Goal: Information Seeking & Learning: Learn about a topic

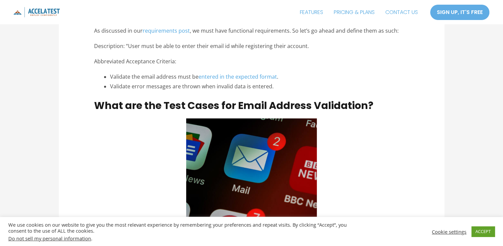
scroll to position [601, 0]
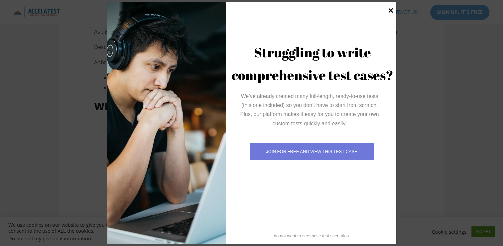
click at [389, 10] on icon at bounding box center [391, 10] width 9 height 9
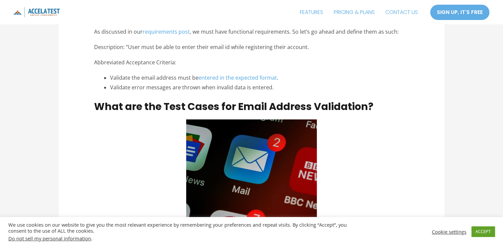
click at [435, 227] on div "Cookie settings ACCEPT" at bounding box center [462, 231] width 65 height 14
click at [439, 232] on link "Cookie settings" at bounding box center [449, 231] width 35 height 6
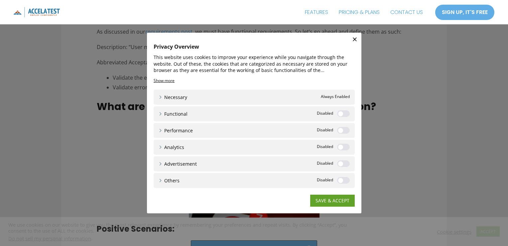
click at [329, 192] on div "SAVE & ACCEPT" at bounding box center [254, 197] width 201 height 19
click at [323, 200] on link "SAVE & ACCEPT" at bounding box center [332, 200] width 45 height 12
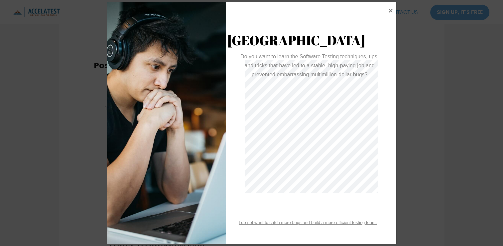
scroll to position [765, 0]
click at [391, 9] on icon at bounding box center [391, 10] width 9 height 9
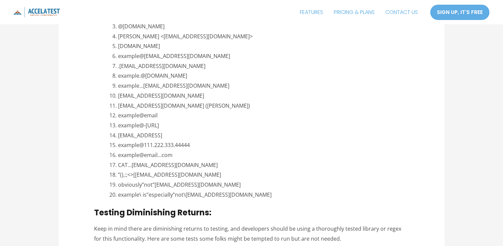
scroll to position [1321, 0]
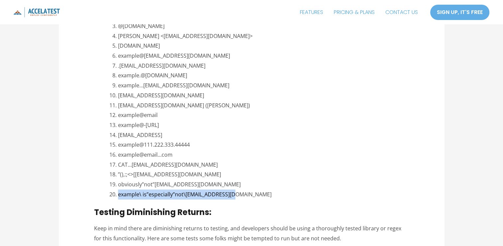
drag, startPoint x: 234, startPoint y: 192, endPoint x: 119, endPoint y: 195, distance: 114.5
click at [119, 195] on li "example\ is”especially”not\[EMAIL_ADDRESS][DOMAIN_NAME]" at bounding box center [263, 194] width 291 height 10
copy li "example\ is”especially”not\[EMAIL_ADDRESS][DOMAIN_NAME]"
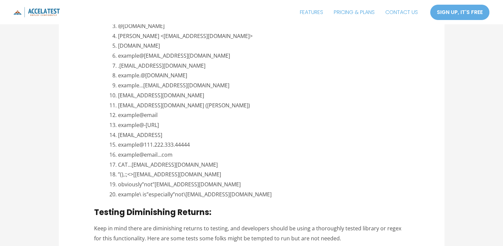
click at [322, 100] on li "[EMAIL_ADDRESS][DOMAIN_NAME] ([PERSON_NAME])" at bounding box center [263, 105] width 291 height 10
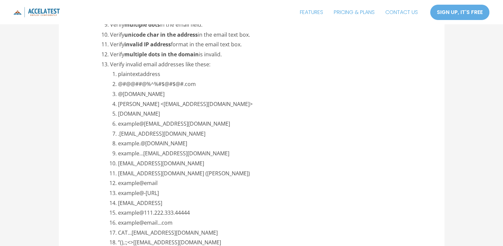
scroll to position [1254, 0]
drag, startPoint x: 151, startPoint y: 92, endPoint x: 118, endPoint y: 94, distance: 32.3
click at [118, 94] on li "@[DOMAIN_NAME]" at bounding box center [263, 94] width 291 height 10
copy li "@[DOMAIN_NAME]"
drag, startPoint x: 200, startPoint y: 104, endPoint x: 117, endPoint y: 102, distance: 82.9
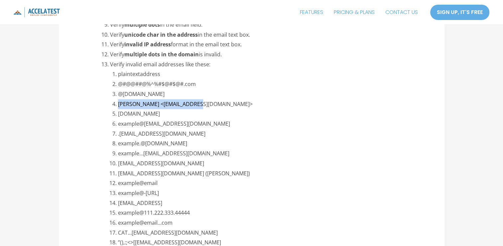
click at [118, 102] on li "[PERSON_NAME] <[EMAIL_ADDRESS][DOMAIN_NAME]>" at bounding box center [263, 104] width 291 height 10
copy li "[PERSON_NAME] <[EMAIL_ADDRESS][DOMAIN_NAME]>"
click at [199, 119] on li "example@[EMAIL_ADDRESS][DOMAIN_NAME]" at bounding box center [263, 123] width 291 height 10
drag, startPoint x: 168, startPoint y: 114, endPoint x: 118, endPoint y: 115, distance: 50.6
click at [118, 115] on li "[DOMAIN_NAME]" at bounding box center [263, 113] width 291 height 10
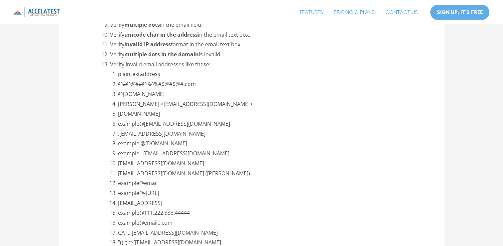
copy li "[DOMAIN_NAME]"
click at [214, 113] on li "[DOMAIN_NAME]" at bounding box center [263, 113] width 291 height 10
drag, startPoint x: 175, startPoint y: 129, endPoint x: 118, endPoint y: 133, distance: 56.4
click at [118, 133] on li ".[EMAIL_ADDRESS][DOMAIN_NAME]" at bounding box center [263, 133] width 291 height 10
copy li ".[EMAIL_ADDRESS][DOMAIN_NAME]"
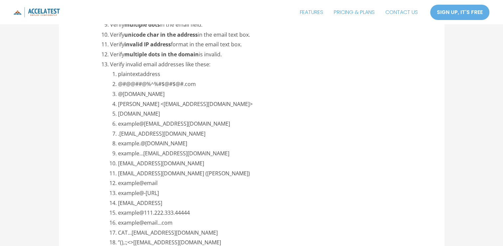
click at [189, 123] on li "example@[EMAIL_ADDRESS][DOMAIN_NAME]" at bounding box center [263, 123] width 291 height 10
drag, startPoint x: 149, startPoint y: 95, endPoint x: 115, endPoint y: 92, distance: 34.0
click at [118, 92] on li "@[DOMAIN_NAME]" at bounding box center [263, 94] width 291 height 10
copy li "@[DOMAIN_NAME]"
click at [177, 113] on li "[DOMAIN_NAME]" at bounding box center [263, 113] width 291 height 10
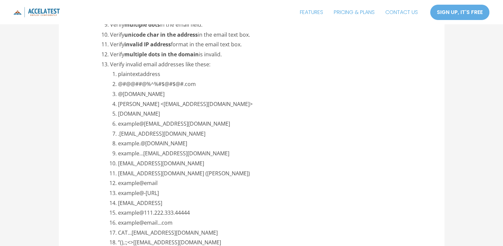
scroll to position [1259, 0]
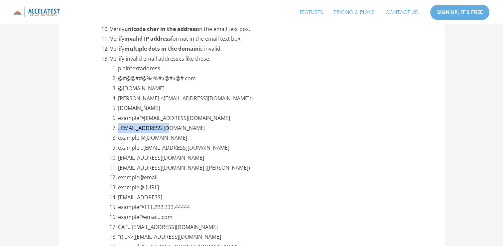
drag, startPoint x: 173, startPoint y: 128, endPoint x: 116, endPoint y: 125, distance: 57.3
click at [118, 125] on li ".[EMAIL_ADDRESS][DOMAIN_NAME]" at bounding box center [263, 128] width 291 height 10
copy li ".[EMAIL_ADDRESS][DOMAIN_NAME]"
click at [220, 166] on li "[EMAIL_ADDRESS][DOMAIN_NAME] ([PERSON_NAME])" at bounding box center [263, 168] width 291 height 10
drag, startPoint x: 173, startPoint y: 138, endPoint x: 112, endPoint y: 138, distance: 60.9
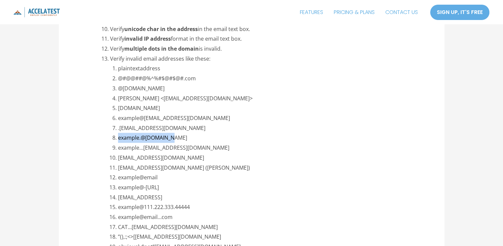
click at [118, 138] on li "example.@[DOMAIN_NAME]" at bounding box center [263, 138] width 291 height 10
copy li "example.@[DOMAIN_NAME]"
click at [229, 138] on li "example.@[DOMAIN_NAME]" at bounding box center [263, 138] width 291 height 10
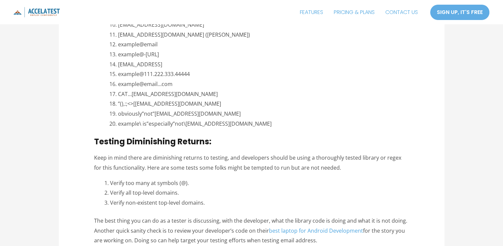
scroll to position [1393, 0]
